Goal: Task Accomplishment & Management: Use online tool/utility

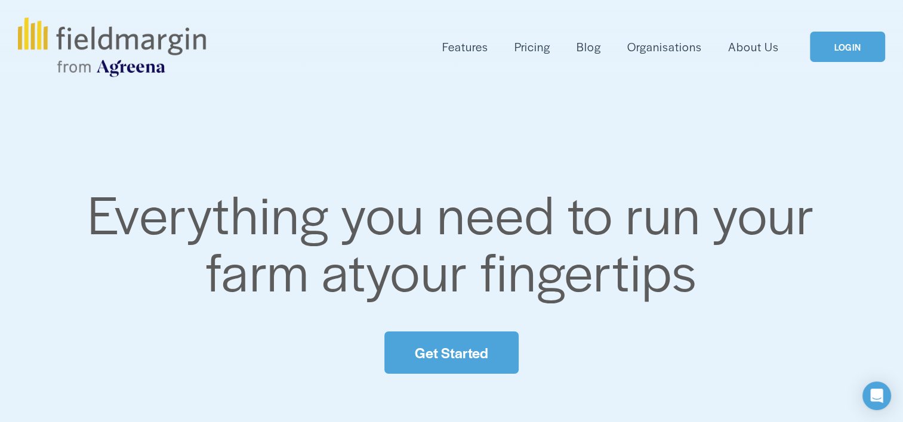
click at [823, 47] on link "LOGIN" at bounding box center [847, 47] width 75 height 30
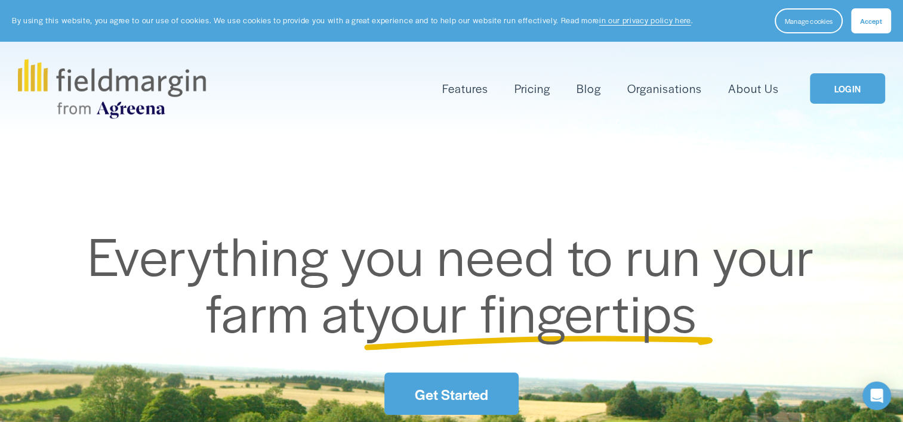
click at [861, 21] on span "Accept" at bounding box center [871, 21] width 22 height 10
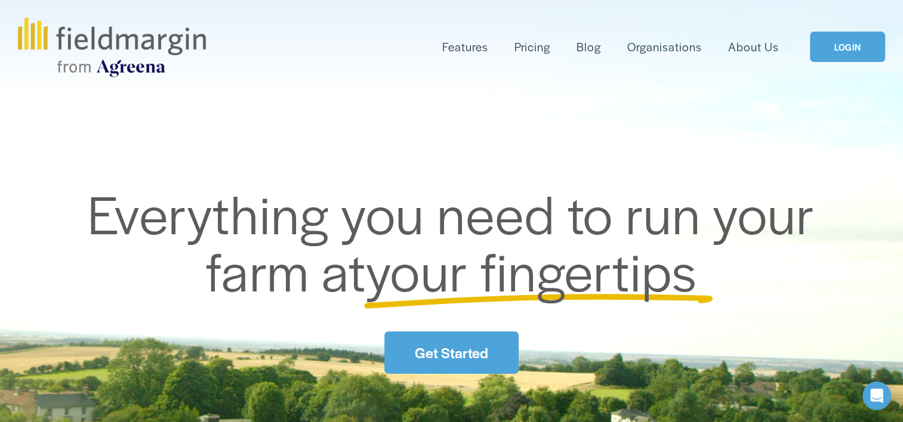
click at [879, 21] on div "Features Mapping Plan Work" at bounding box center [451, 47] width 867 height 60
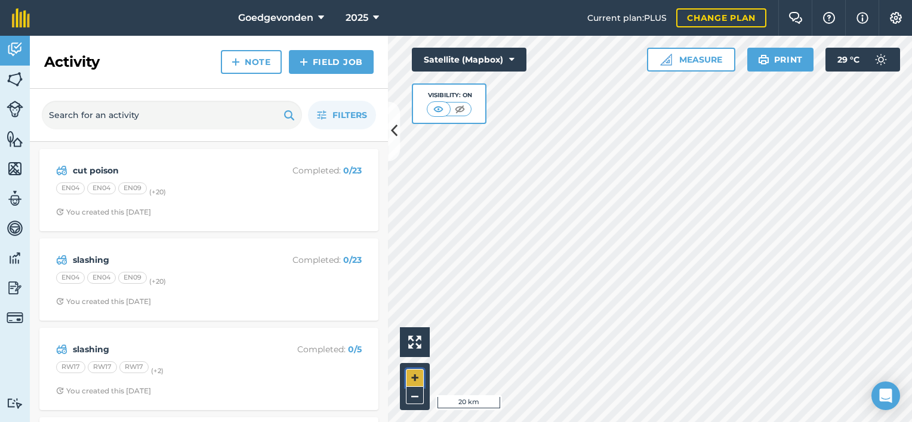
click at [417, 379] on button "+" at bounding box center [415, 378] width 18 height 18
click at [17, 76] on img at bounding box center [15, 79] width 17 height 18
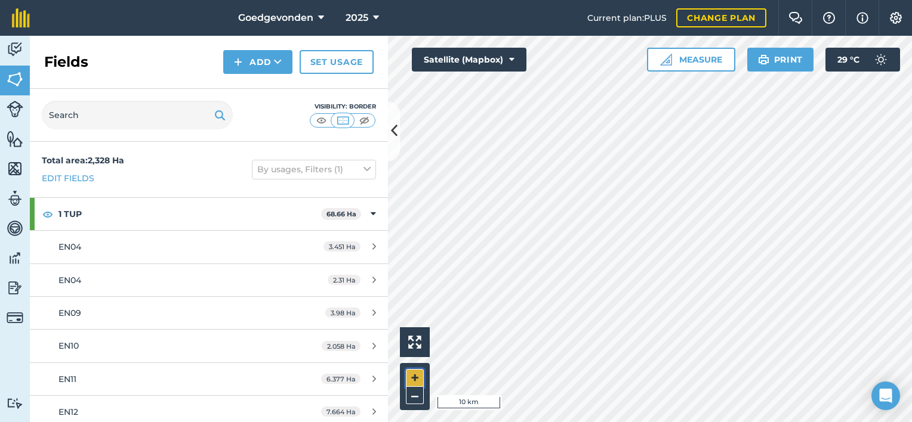
click at [415, 377] on button "+" at bounding box center [415, 378] width 18 height 18
click at [417, 378] on button "+" at bounding box center [415, 378] width 18 height 18
